Goal: Information Seeking & Learning: Find specific fact

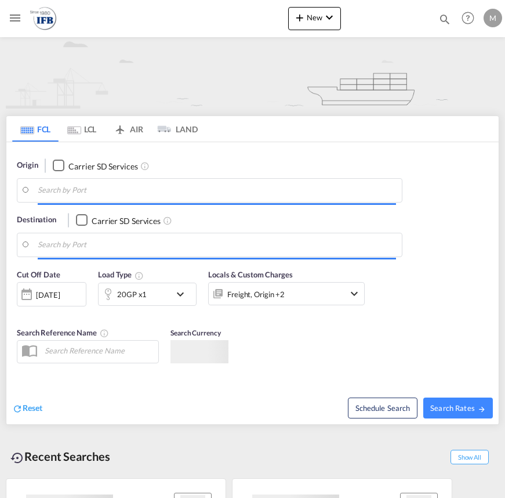
type input "Mersin, TRMER"
type input "Fos-[GEOGRAPHIC_DATA], [GEOGRAPHIC_DATA]"
